Goal: Check status: Check status

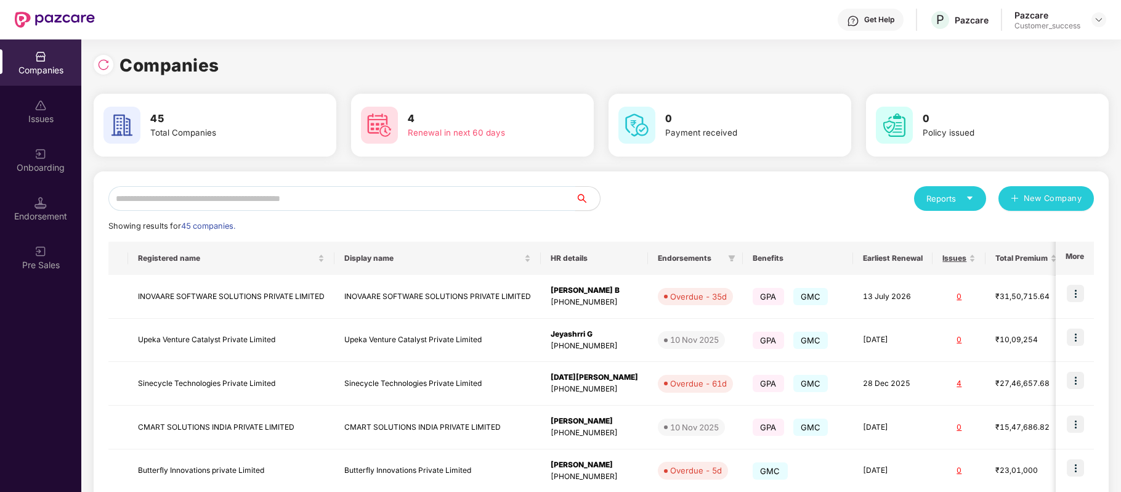
click at [313, 196] on input "text" at bounding box center [341, 198] width 467 height 25
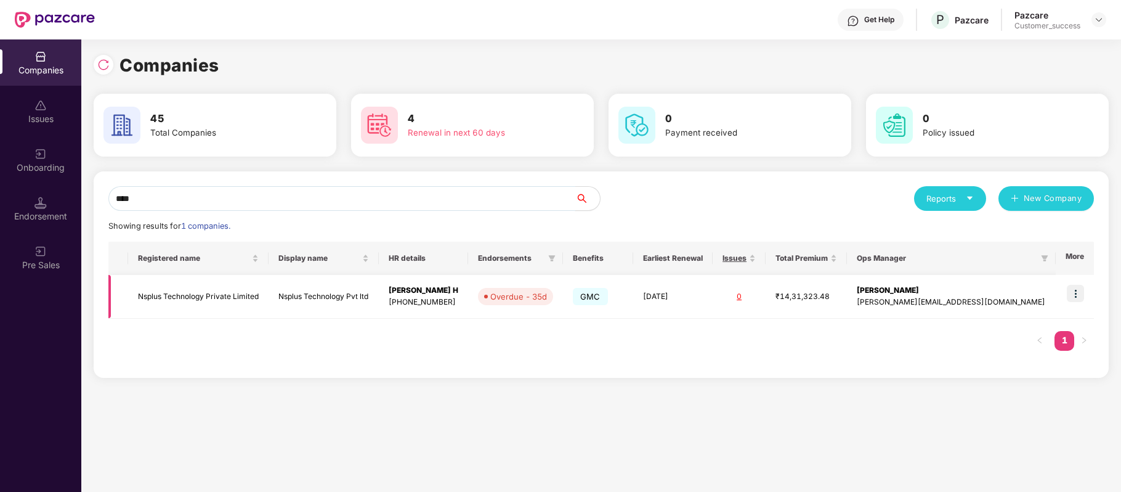
type input "****"
click at [1073, 294] on img at bounding box center [1075, 293] width 17 height 17
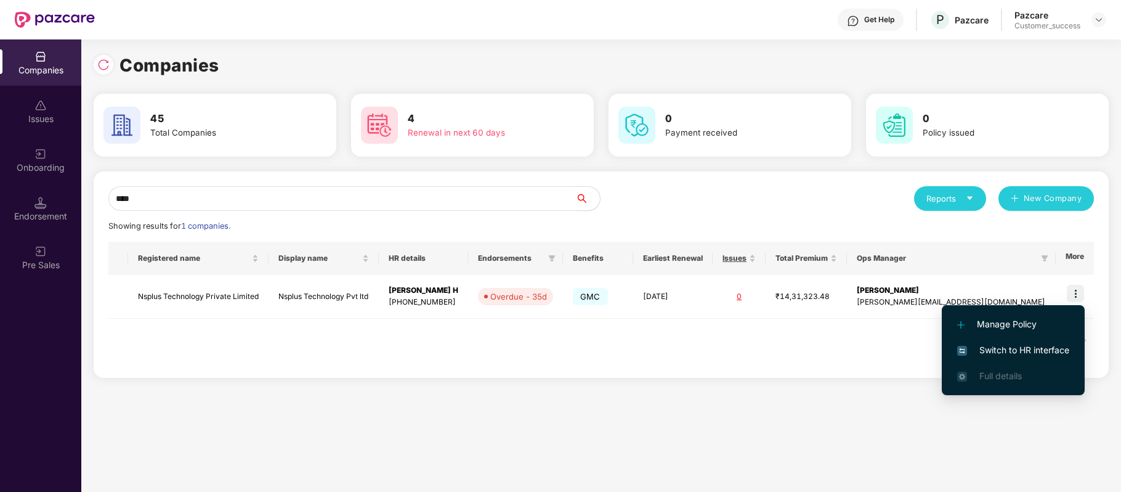
click at [1043, 358] on li "Switch to HR interface" at bounding box center [1013, 350] width 143 height 26
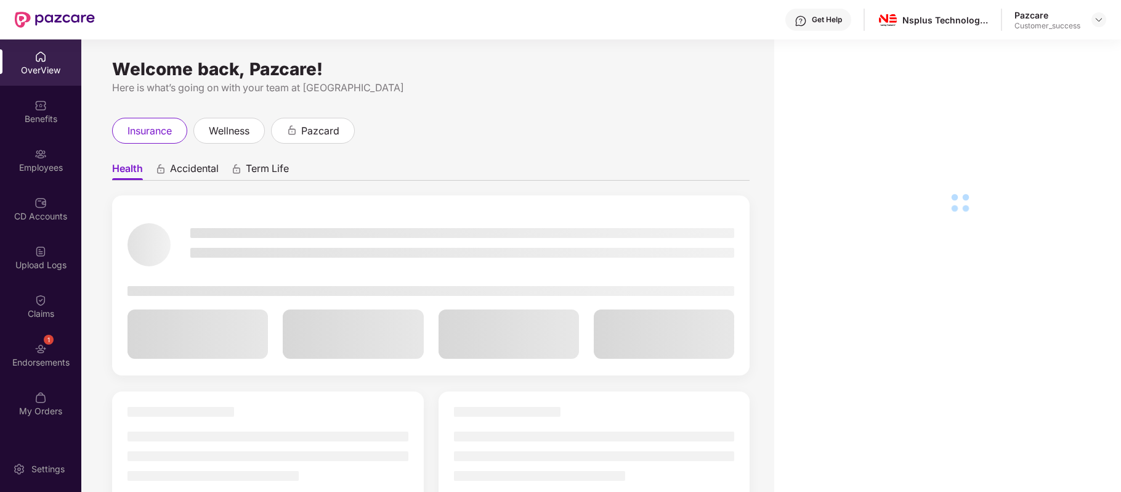
click at [30, 166] on div "Employees" at bounding box center [40, 167] width 81 height 12
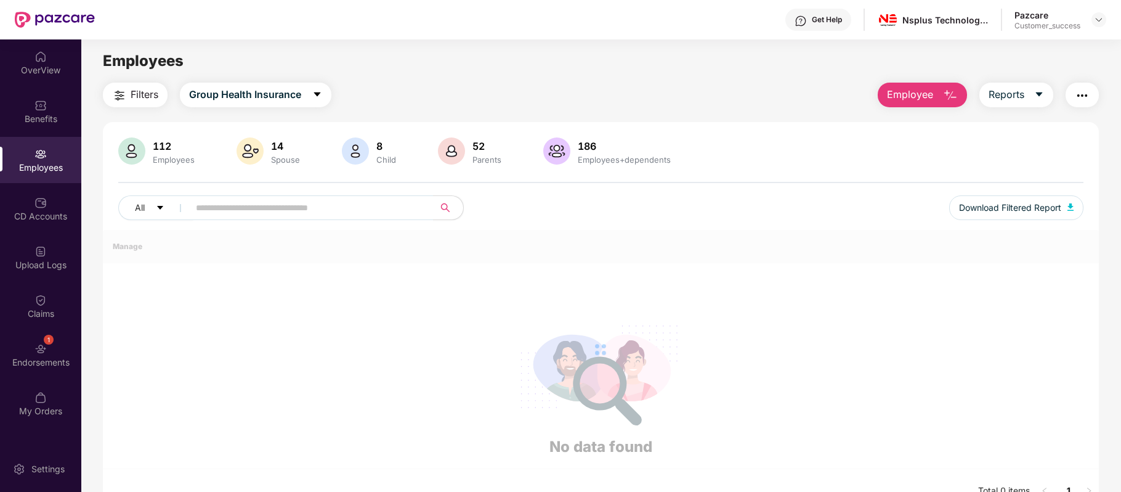
click at [30, 166] on div "Employees" at bounding box center [40, 167] width 81 height 12
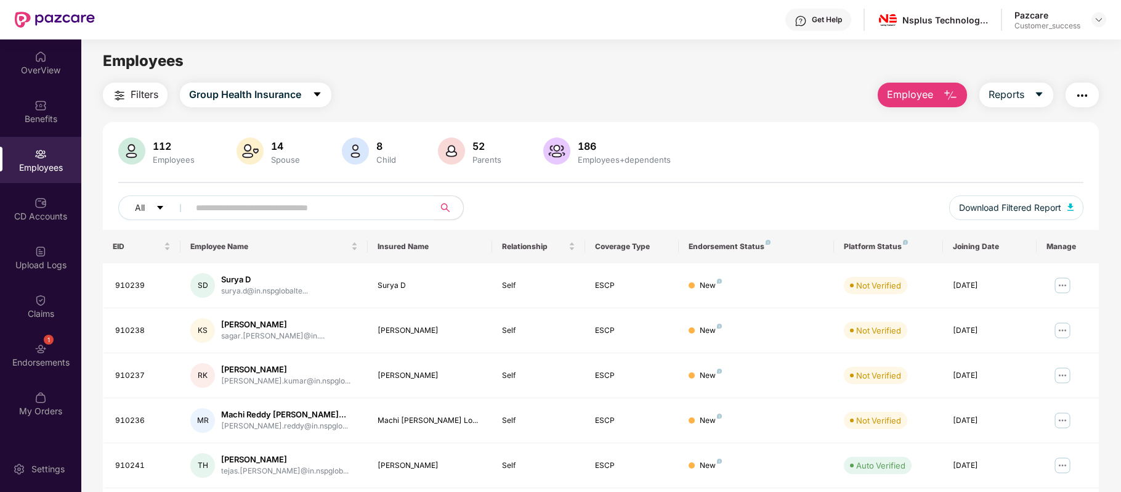
click at [208, 203] on input "text" at bounding box center [306, 207] width 221 height 18
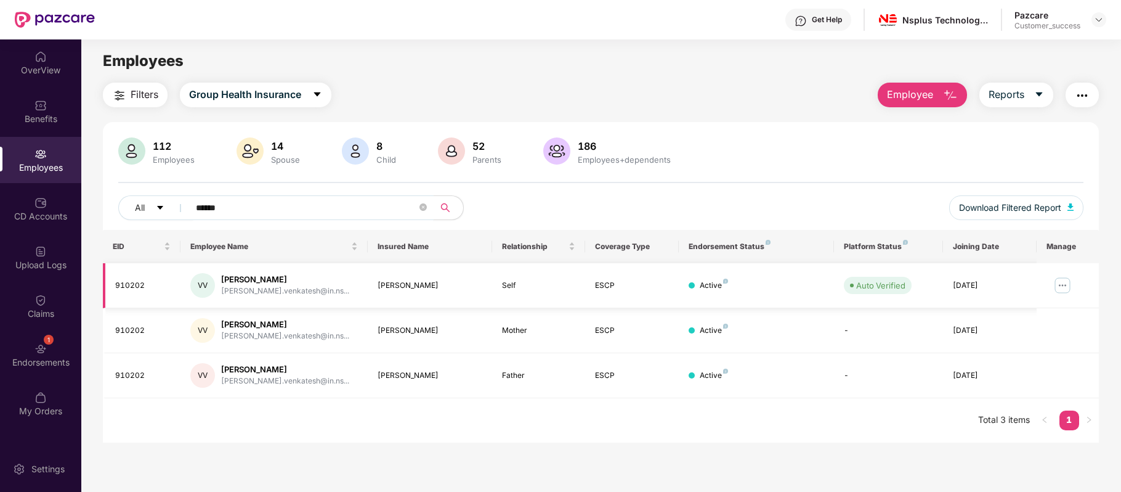
type input "******"
click at [1065, 284] on img at bounding box center [1063, 285] width 20 height 20
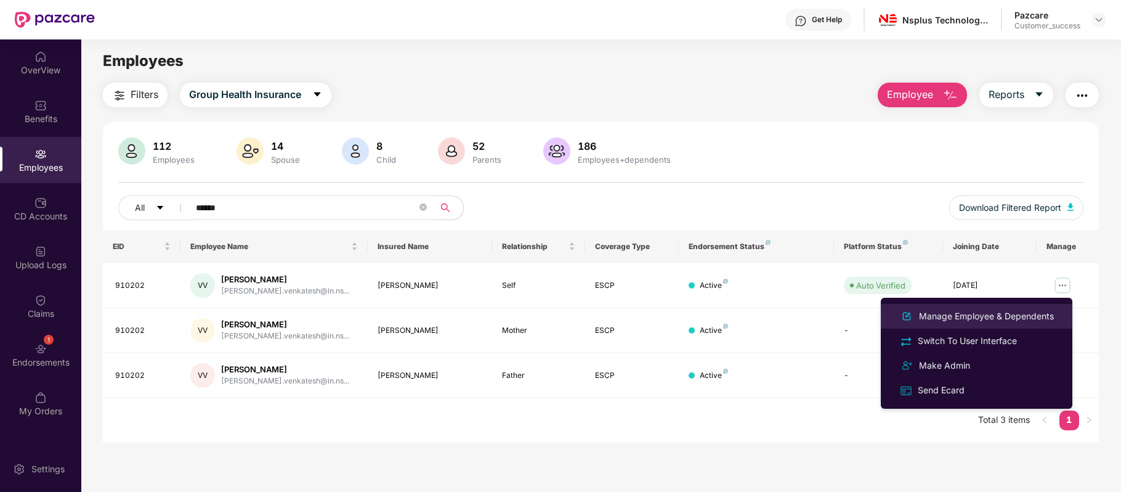
click at [1023, 312] on div "Manage Employee & Dependents" at bounding box center [987, 316] width 140 height 14
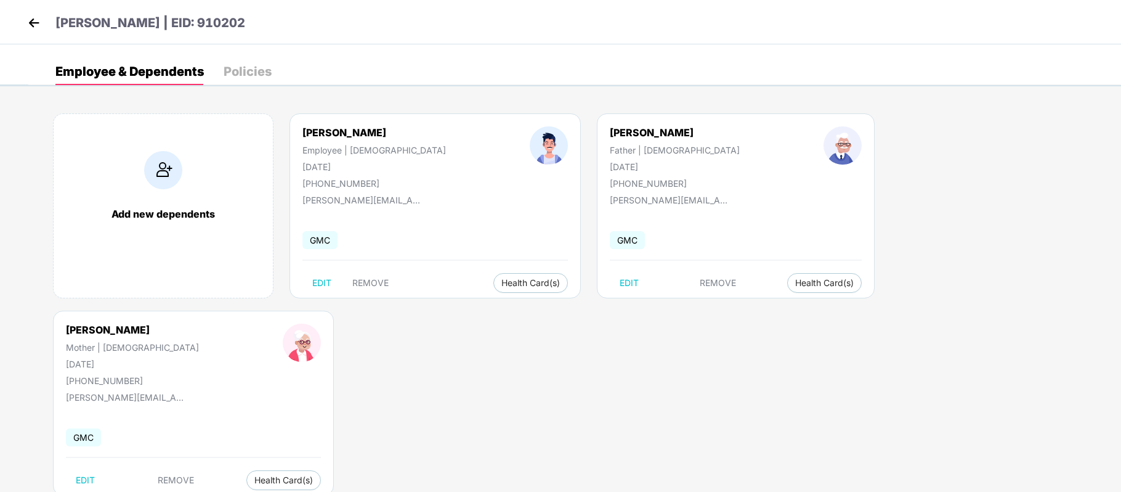
click at [354, 179] on div "[PHONE_NUMBER]" at bounding box center [375, 183] width 144 height 10
copy div "918074423516"
click at [359, 132] on div "[PERSON_NAME]" at bounding box center [375, 132] width 144 height 12
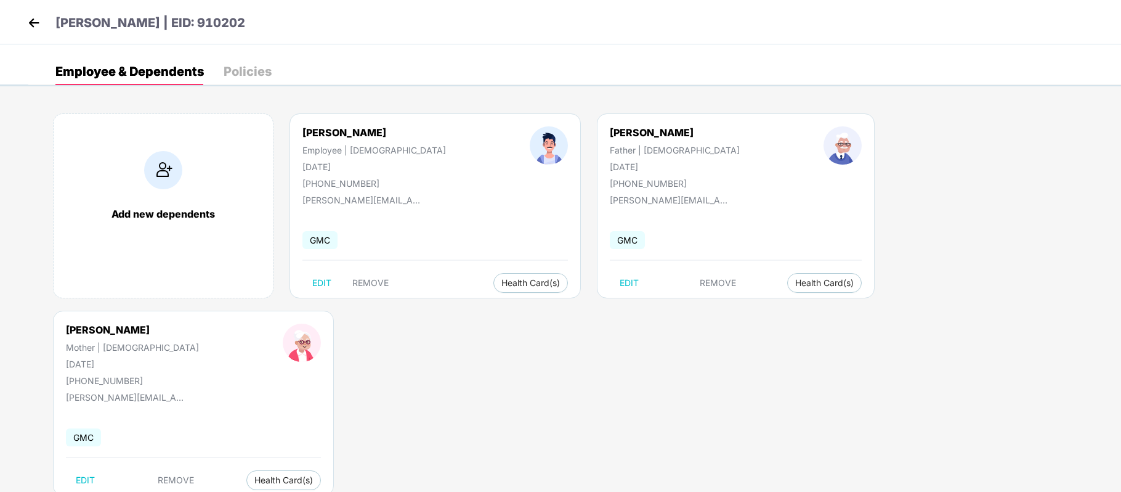
copy div "Venkatesh"
click at [289, 136] on div "[PERSON_NAME] Employee | [DEMOGRAPHIC_DATA] [DATE] [PHONE_NUMBER]" at bounding box center [374, 157] width 227 height 62
click at [317, 129] on div "[PERSON_NAME]" at bounding box center [375, 132] width 144 height 12
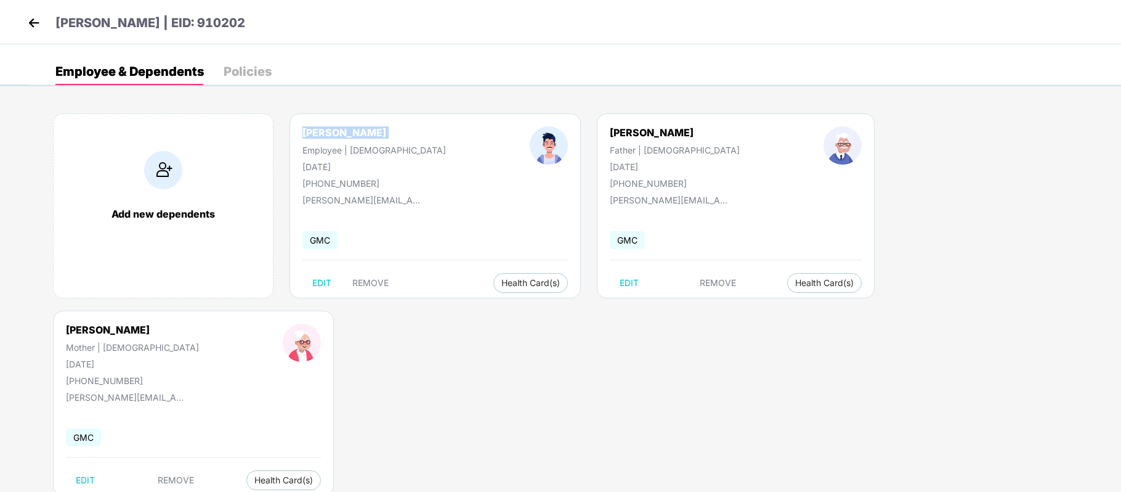
copy div "[PERSON_NAME]"
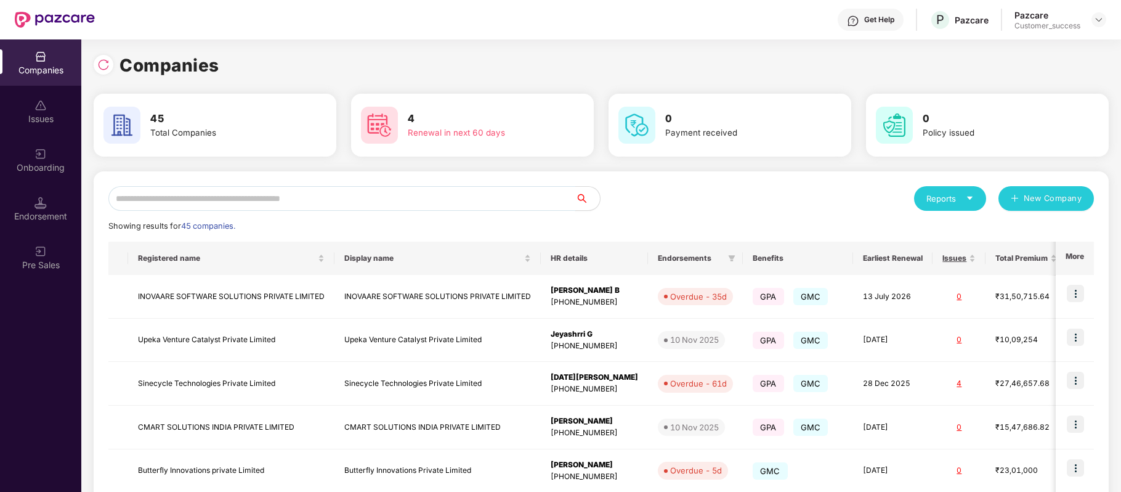
click at [272, 195] on input "text" at bounding box center [341, 198] width 467 height 25
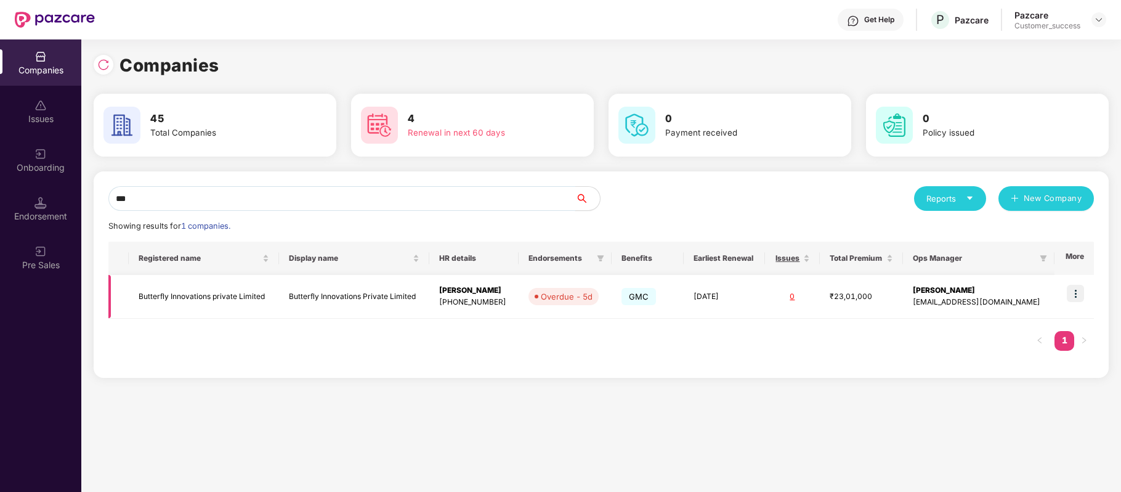
type input "***"
click at [1078, 289] on img at bounding box center [1075, 293] width 17 height 17
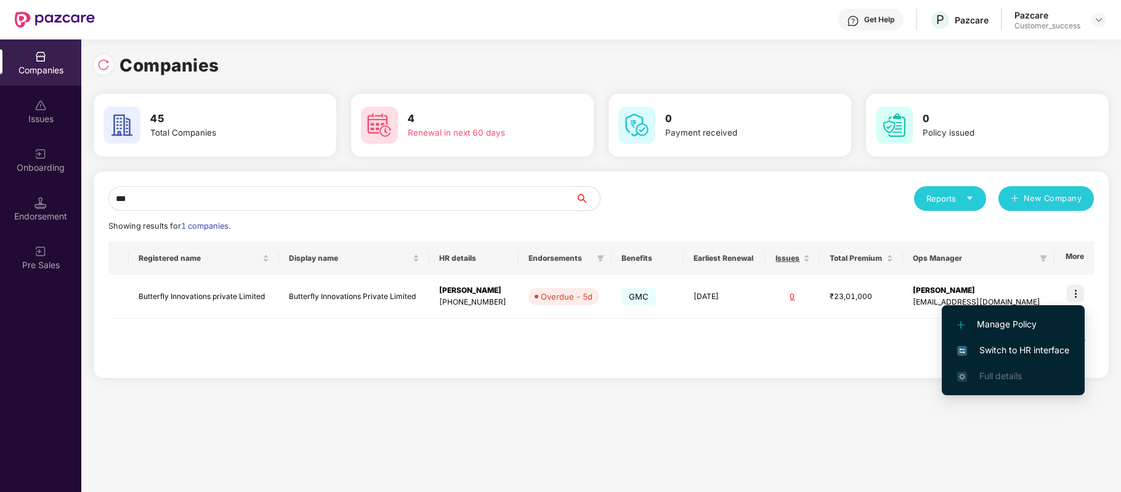
click at [1020, 354] on span "Switch to HR interface" at bounding box center [1014, 350] width 112 height 14
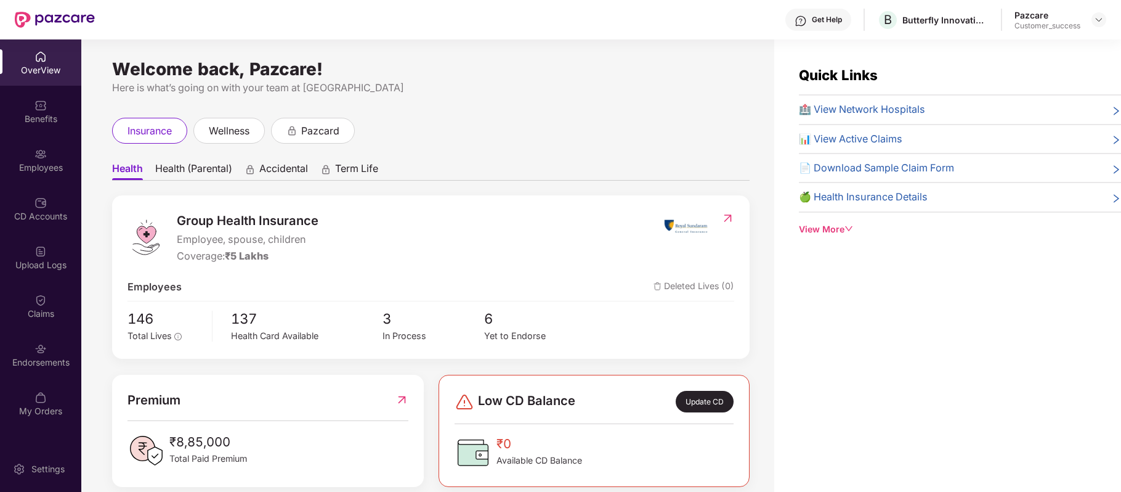
click at [30, 163] on div "Employees" at bounding box center [40, 167] width 81 height 12
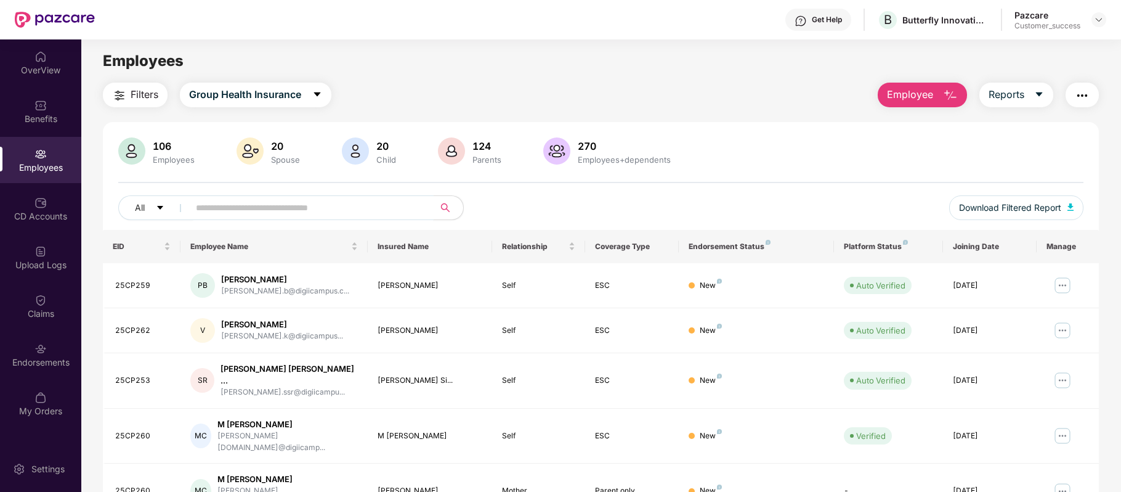
click at [215, 210] on input "text" at bounding box center [306, 207] width 221 height 18
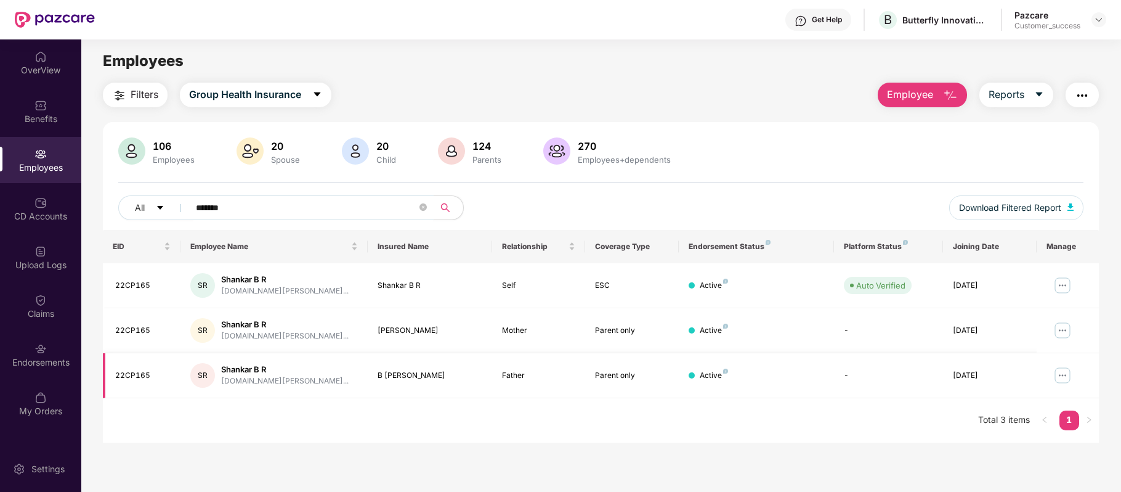
type input "*******"
click at [1061, 378] on img at bounding box center [1063, 375] width 20 height 20
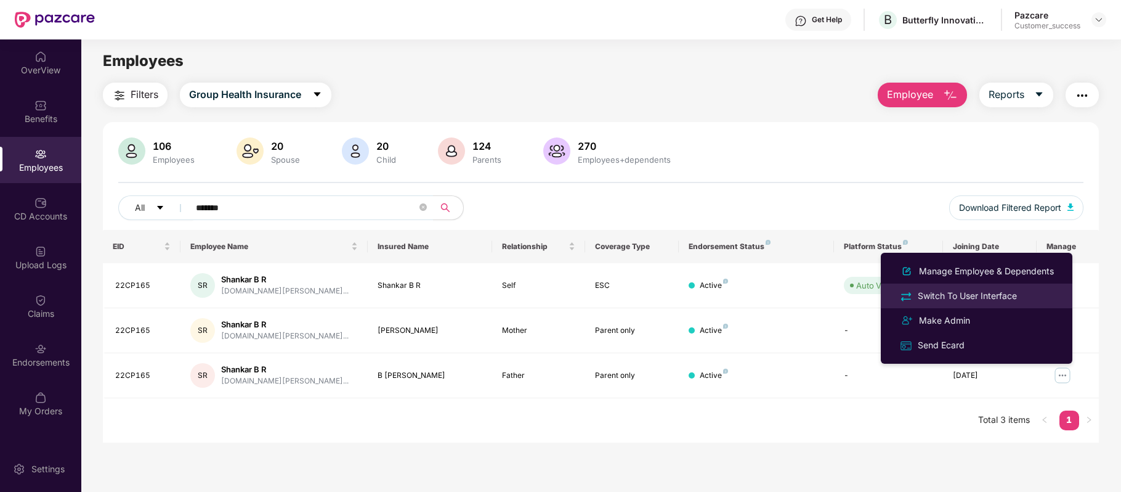
click at [969, 296] on div "Switch To User Interface" at bounding box center [968, 296] width 104 height 14
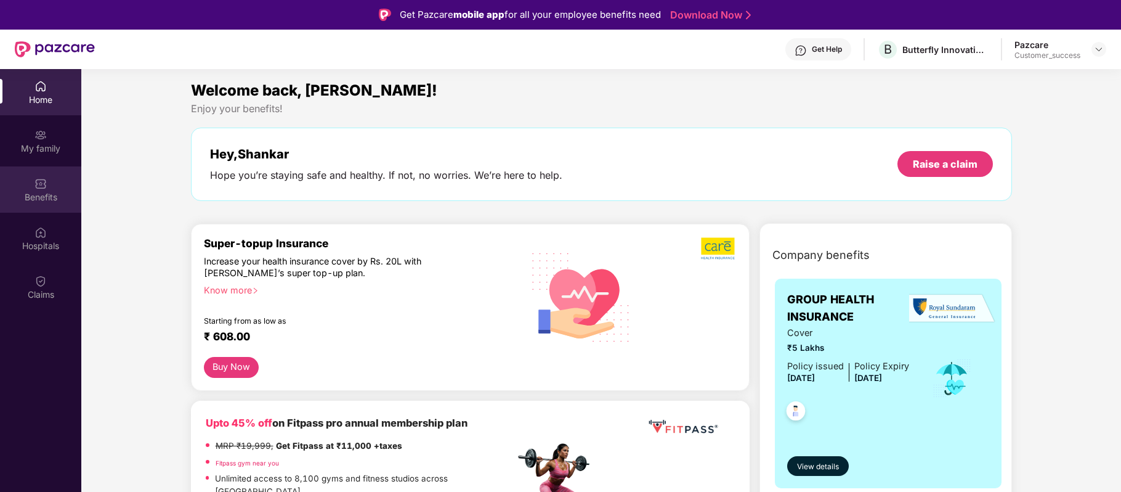
click at [43, 179] on img at bounding box center [41, 183] width 12 height 12
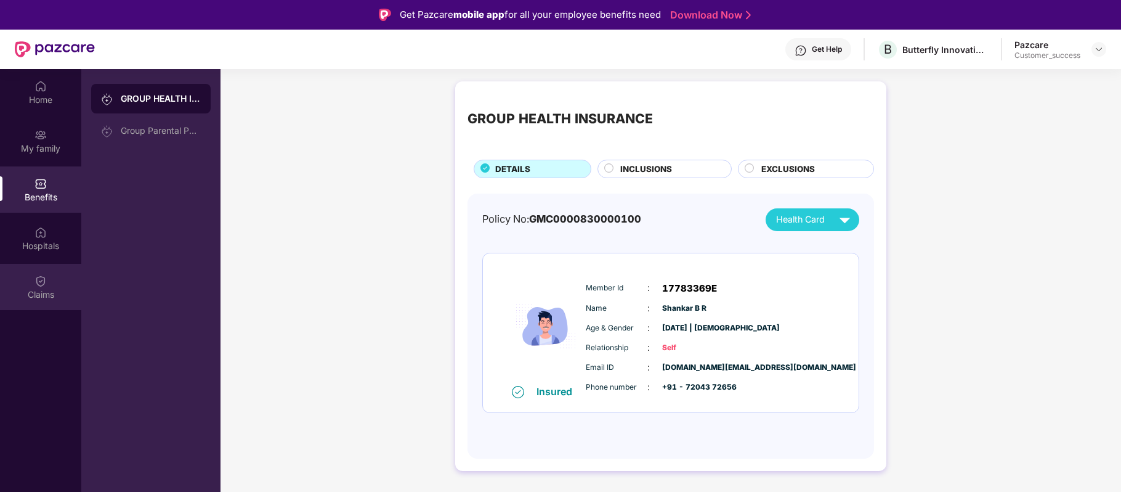
click at [40, 287] on div "Claims" at bounding box center [40, 287] width 81 height 46
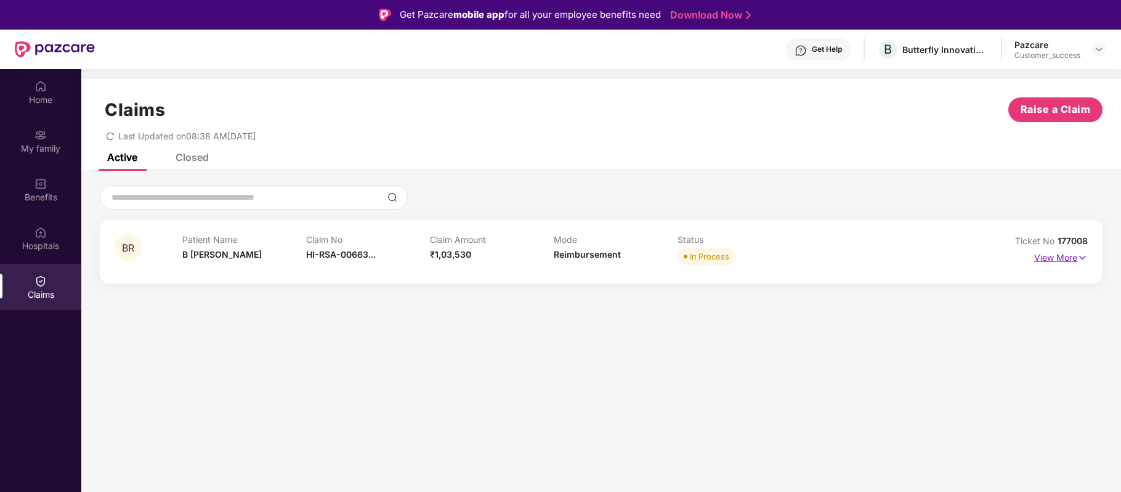
click at [1068, 259] on p "View More" at bounding box center [1062, 256] width 54 height 17
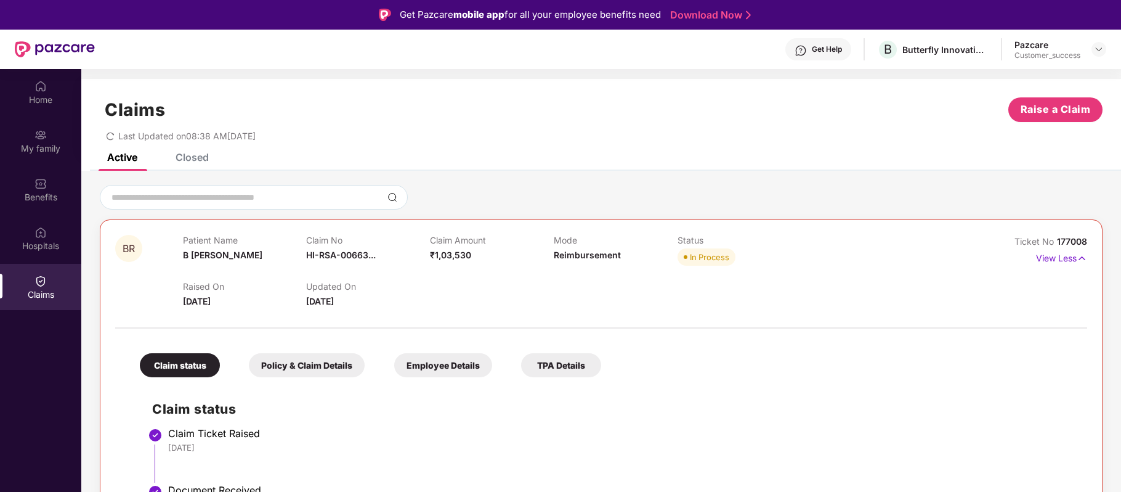
copy div "No 177008"
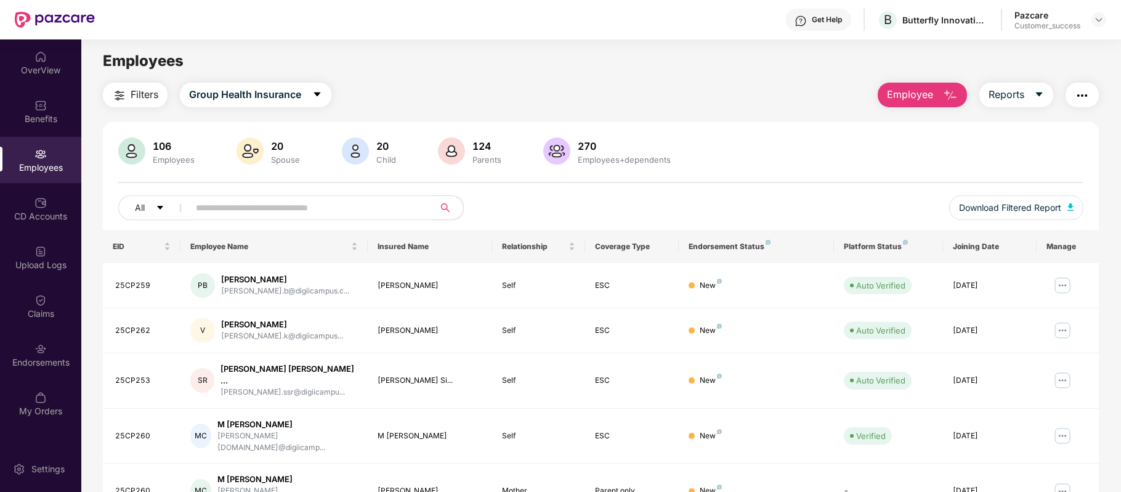
click at [832, 9] on div "Get Help" at bounding box center [819, 20] width 66 height 22
click at [535, 65] on div "Employees" at bounding box center [600, 60] width 1039 height 23
